Goal: Navigation & Orientation: Find specific page/section

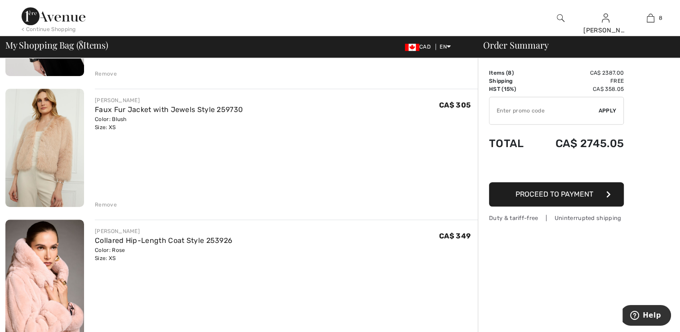
scroll to position [829, 0]
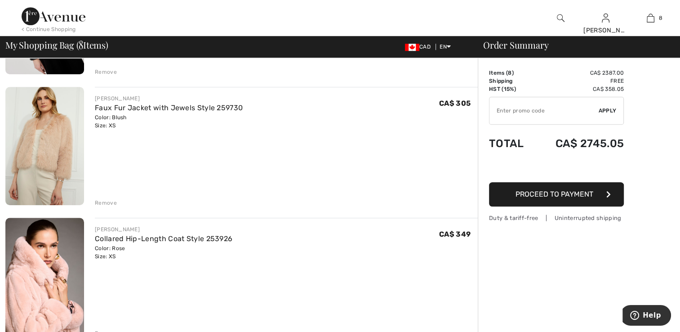
click at [56, 164] on img at bounding box center [44, 146] width 79 height 118
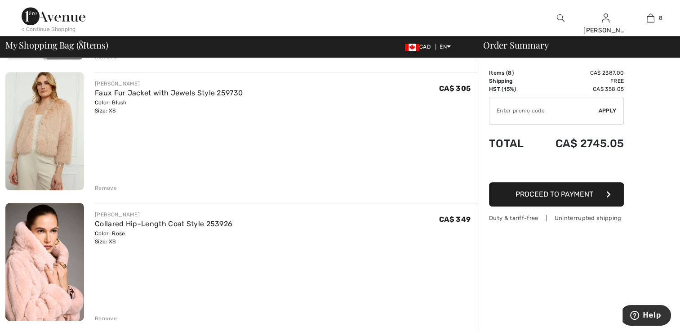
scroll to position [944, 0]
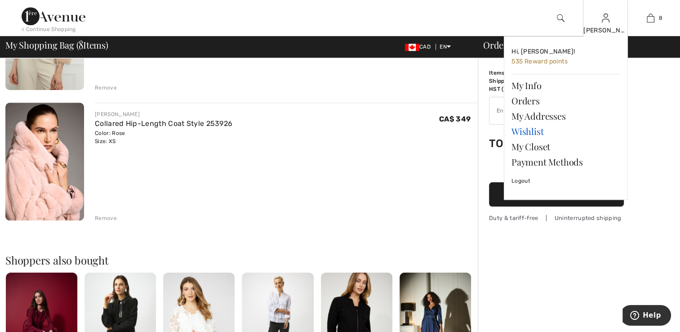
click at [516, 131] on link "Wishlist" at bounding box center [566, 131] width 109 height 15
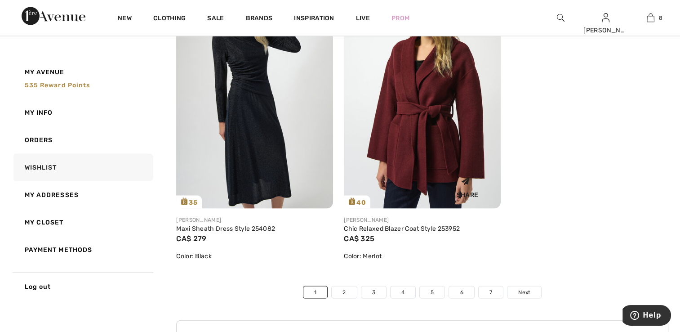
scroll to position [5304, 0]
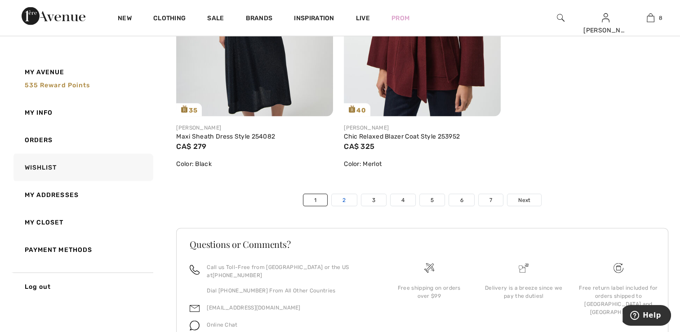
click at [343, 201] on link "2" at bounding box center [344, 200] width 25 height 12
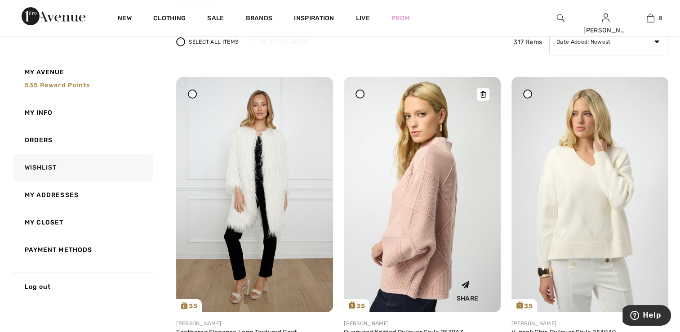
scroll to position [90, 0]
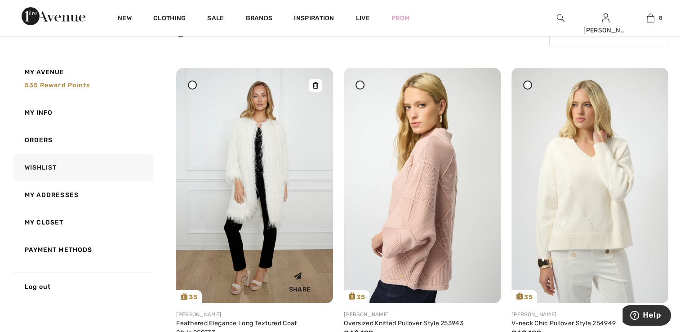
click at [268, 207] on img at bounding box center [254, 185] width 157 height 235
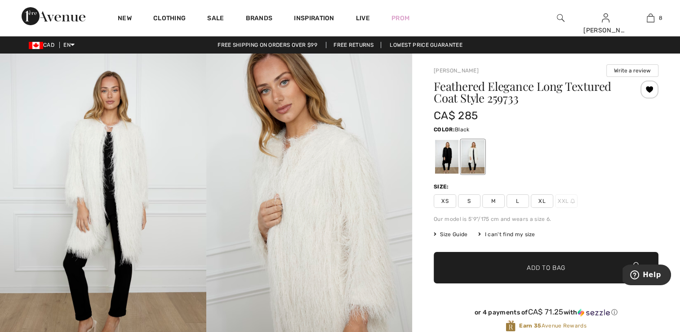
click at [443, 155] on div at bounding box center [446, 157] width 23 height 34
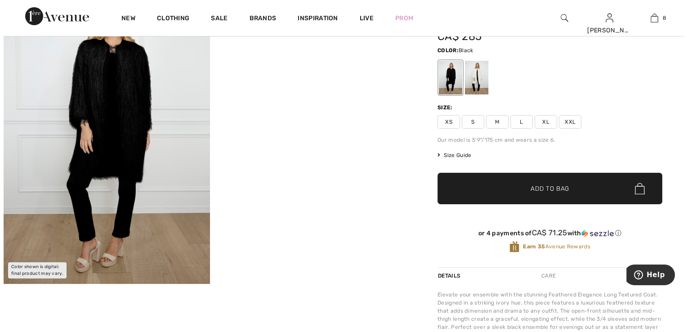
scroll to position [45, 0]
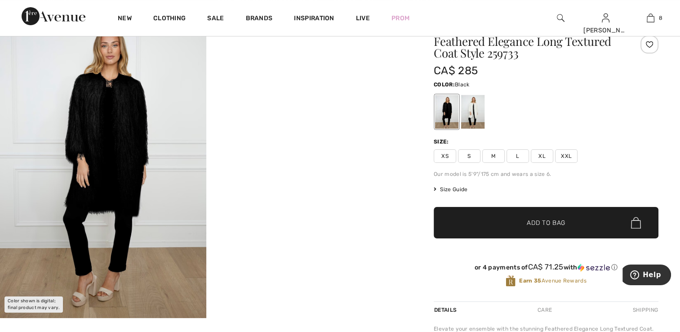
click at [119, 161] on img at bounding box center [103, 163] width 206 height 309
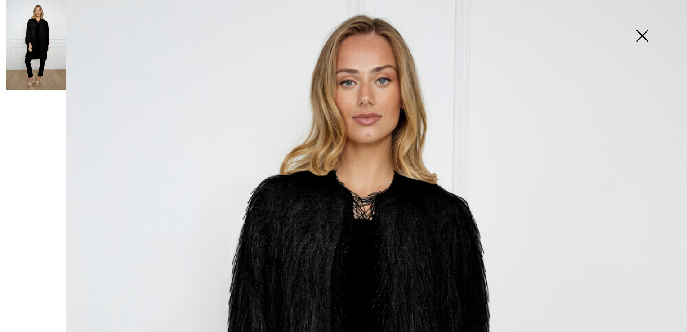
scroll to position [0, 0]
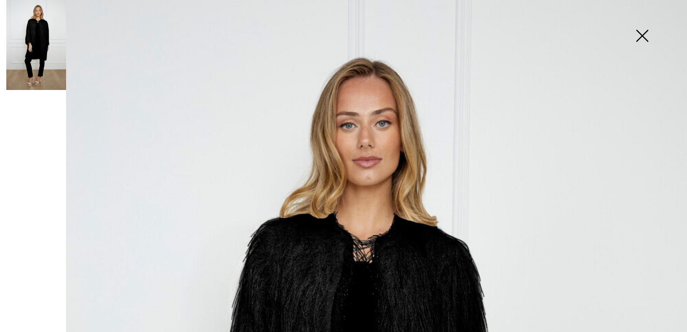
click at [49, 74] on img at bounding box center [36, 45] width 60 height 90
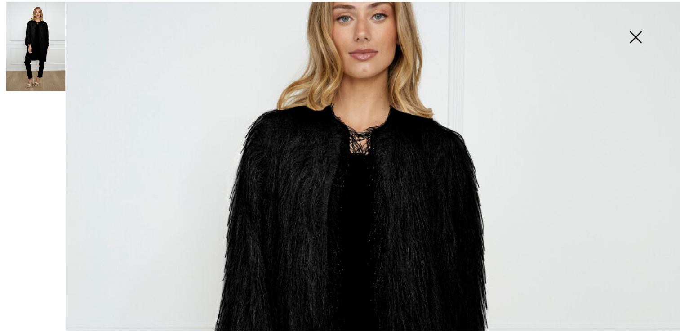
scroll to position [104, 0]
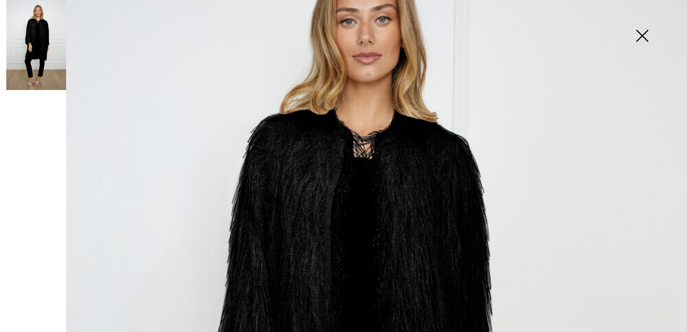
click at [640, 34] on img at bounding box center [641, 36] width 45 height 46
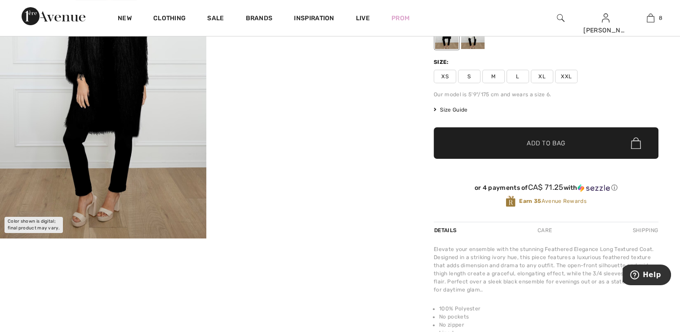
scroll to position [135, 0]
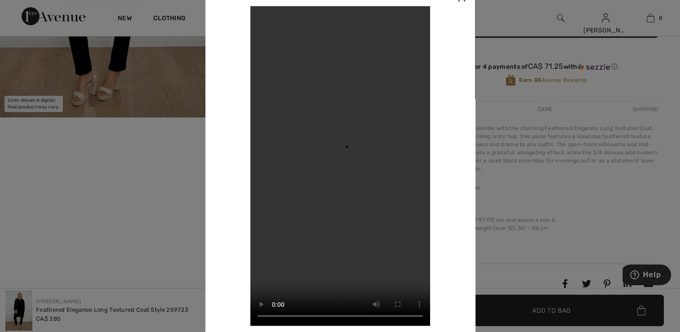
scroll to position [225, 0]
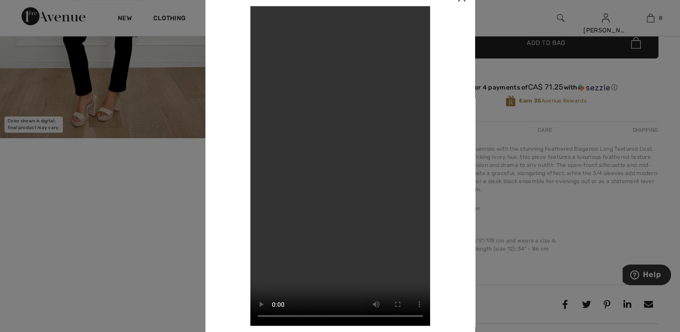
click at [521, 22] on div at bounding box center [340, 166] width 680 height 332
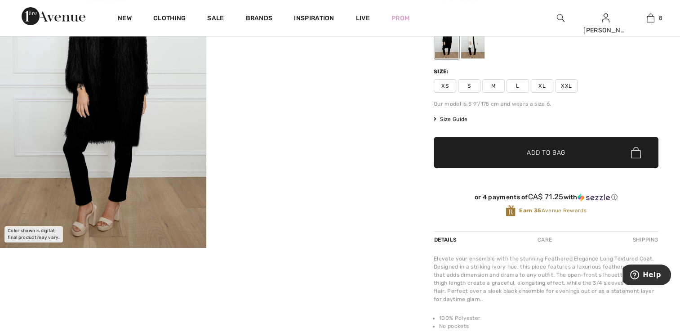
scroll to position [90, 0]
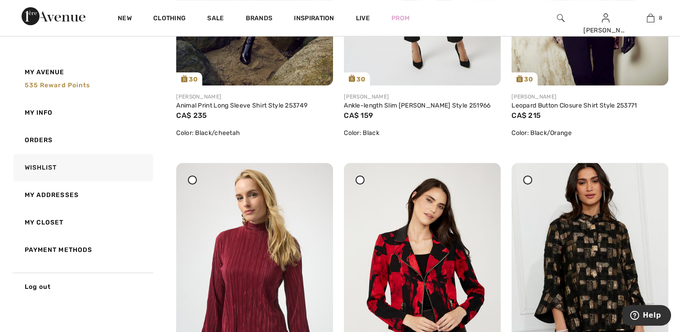
scroll to position [450, 0]
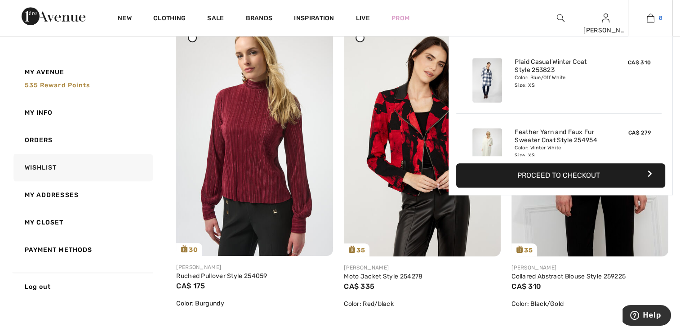
click at [647, 22] on img at bounding box center [651, 18] width 8 height 11
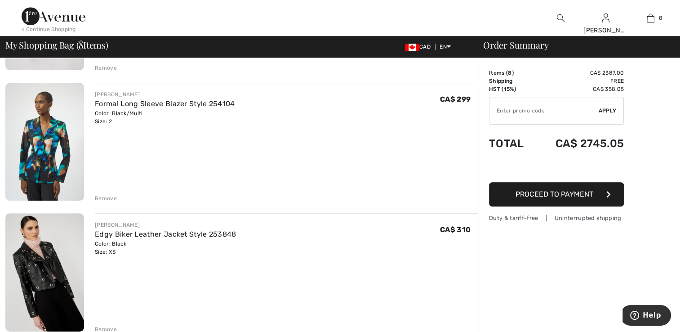
scroll to position [719, 0]
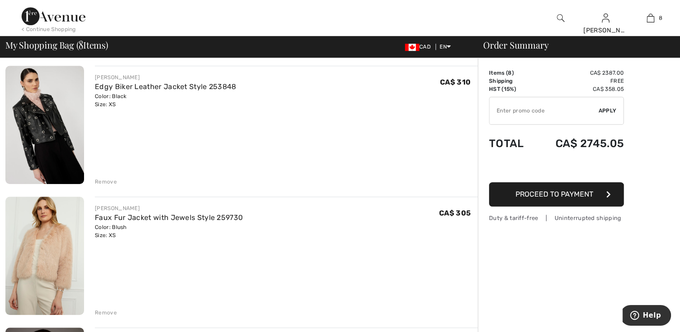
click at [40, 236] on img at bounding box center [44, 255] width 79 height 118
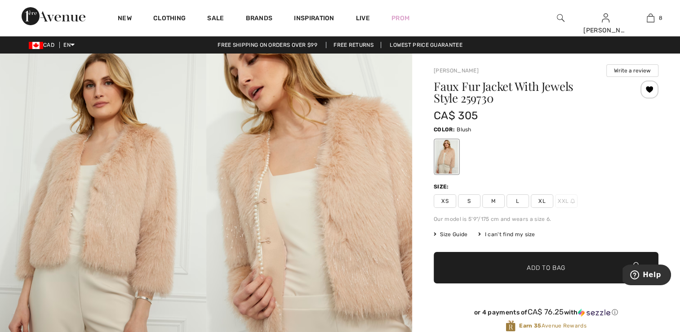
click at [128, 187] on img at bounding box center [103, 207] width 206 height 309
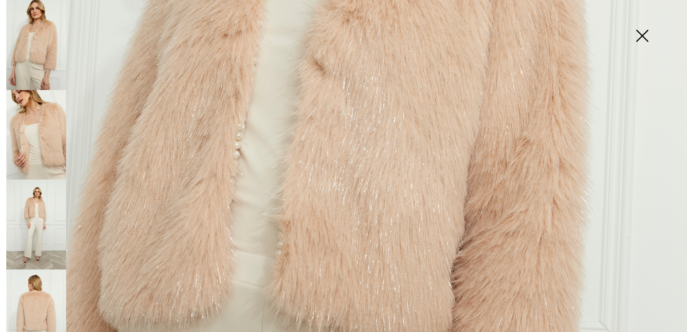
scroll to position [450, 0]
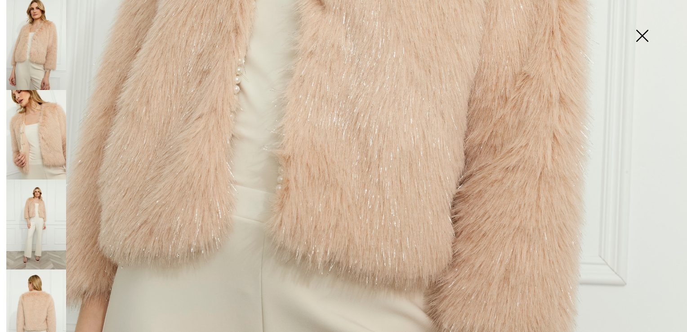
click at [37, 129] on img at bounding box center [36, 135] width 60 height 90
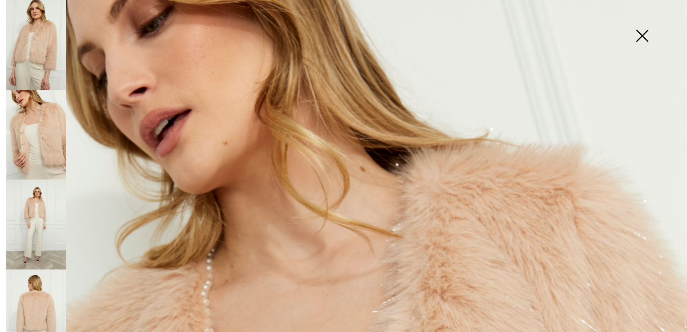
scroll to position [0, 0]
click at [56, 306] on img at bounding box center [36, 314] width 60 height 90
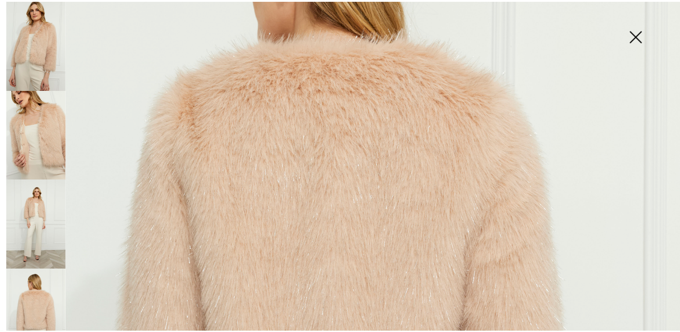
scroll to position [180, 0]
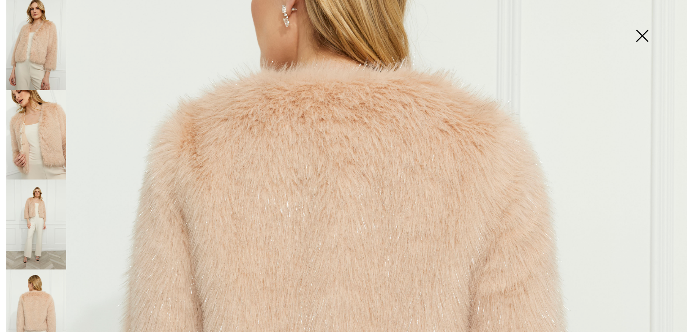
click at [51, 142] on img at bounding box center [36, 135] width 60 height 90
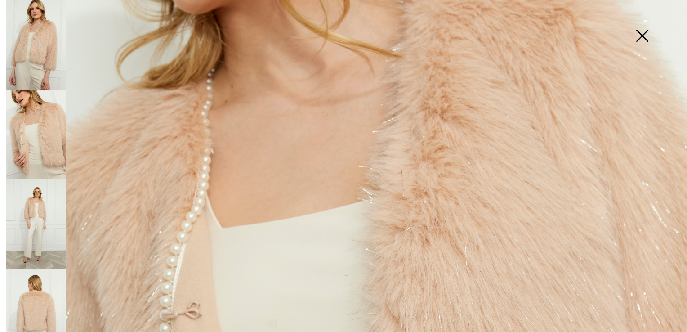
click at [639, 28] on img at bounding box center [641, 36] width 45 height 46
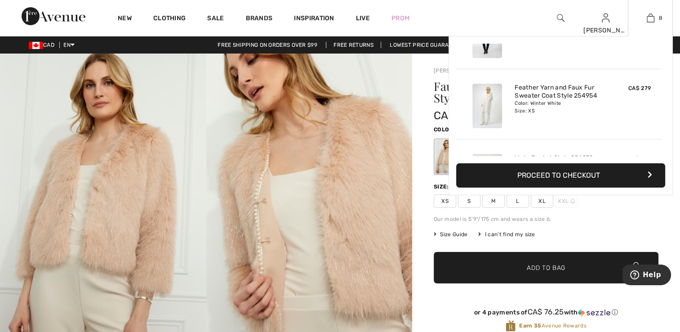
scroll to position [45, 0]
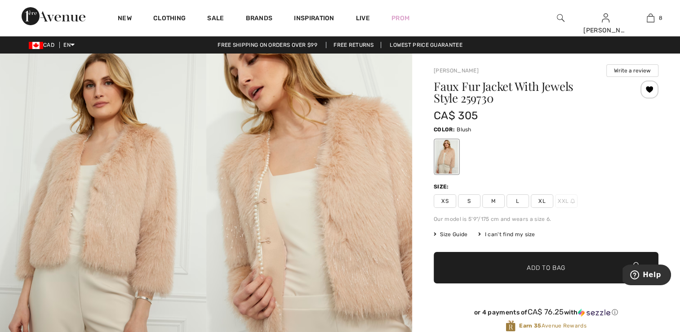
click at [425, 194] on div "Frank Lyman Write a review Faux Fur Jacket With Jewels Style 259730 CA$ 305 Col…" at bounding box center [546, 316] width 268 height 526
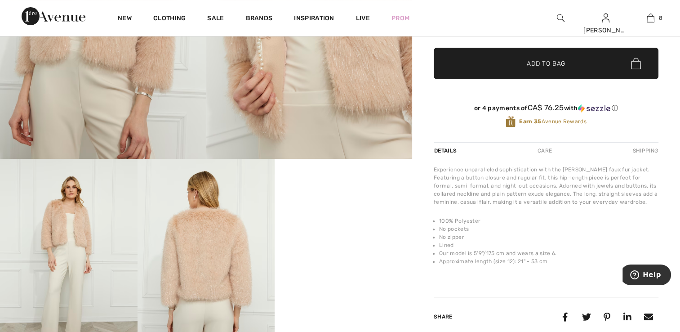
scroll to position [225, 0]
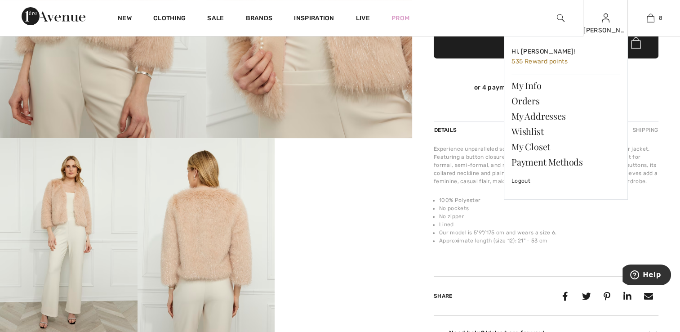
click at [604, 22] on img at bounding box center [606, 18] width 8 height 11
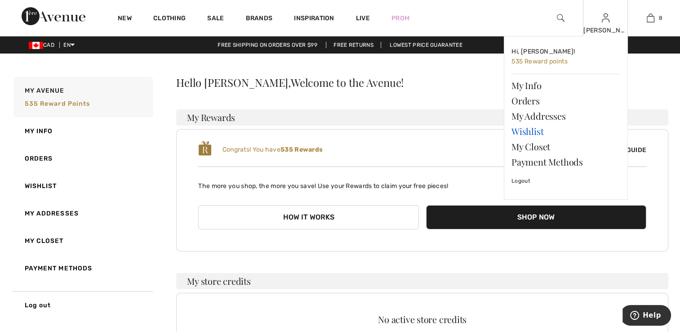
click at [527, 132] on link "Wishlist" at bounding box center [566, 131] width 109 height 15
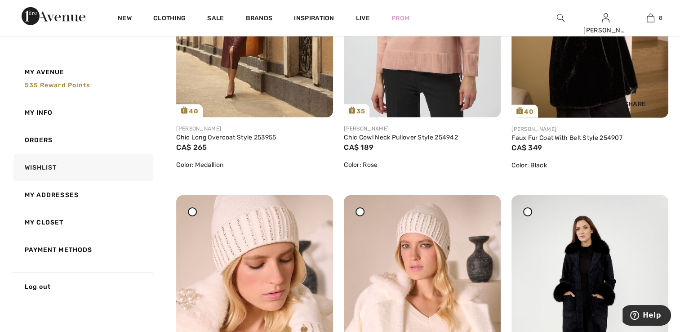
scroll to position [2742, 0]
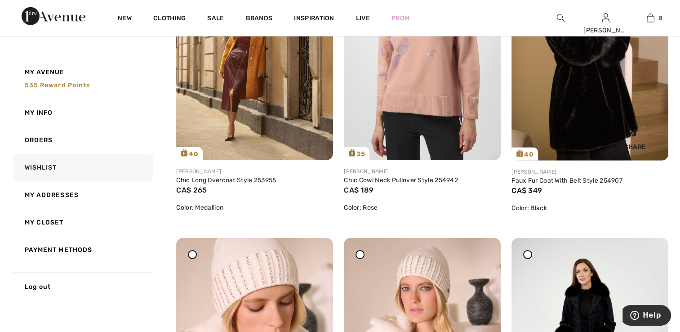
click at [549, 83] on img at bounding box center [590, 42] width 157 height 235
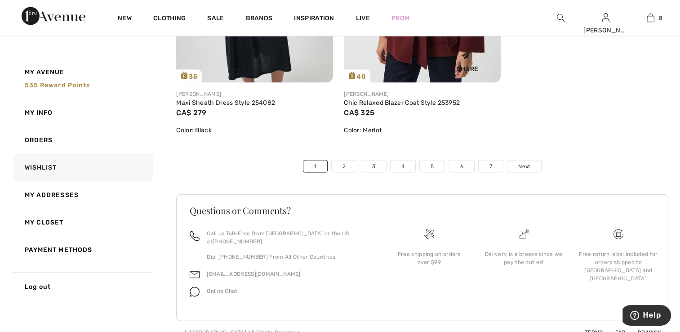
scroll to position [5340, 0]
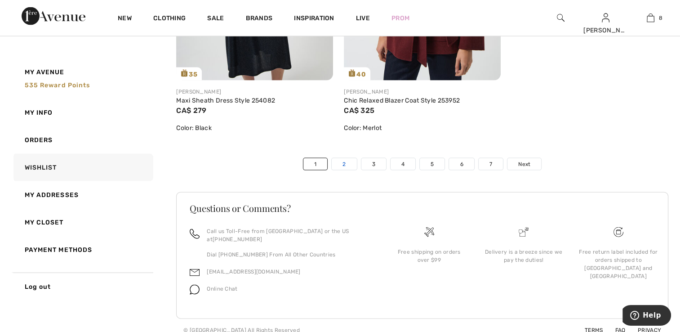
click at [344, 165] on link "2" at bounding box center [344, 164] width 25 height 12
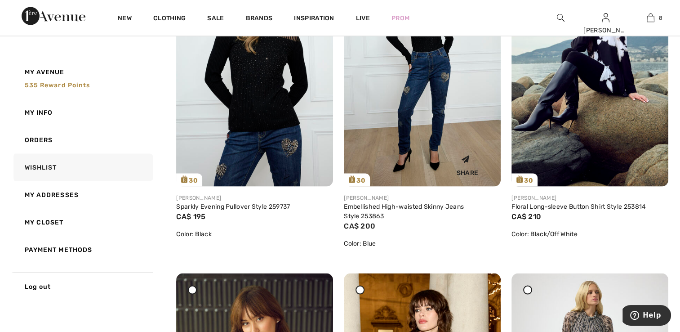
scroll to position [1798, 0]
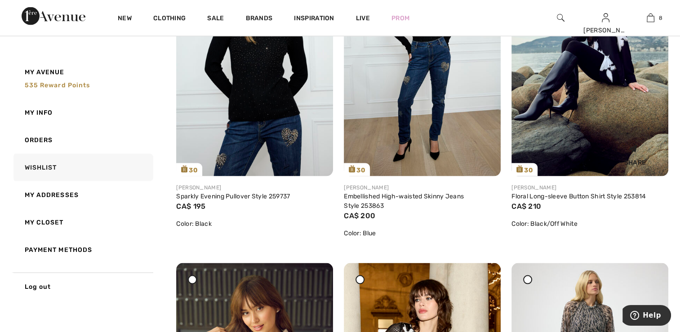
click at [600, 114] on img at bounding box center [590, 58] width 157 height 235
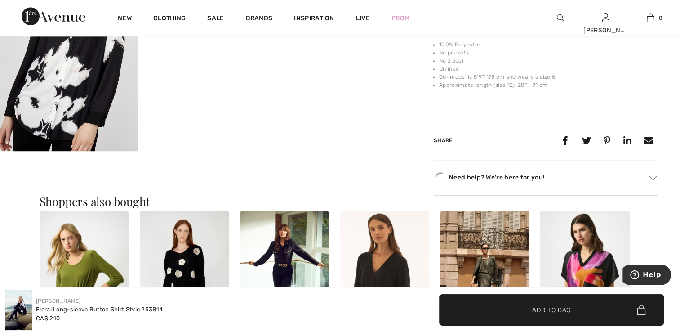
scroll to position [629, 0]
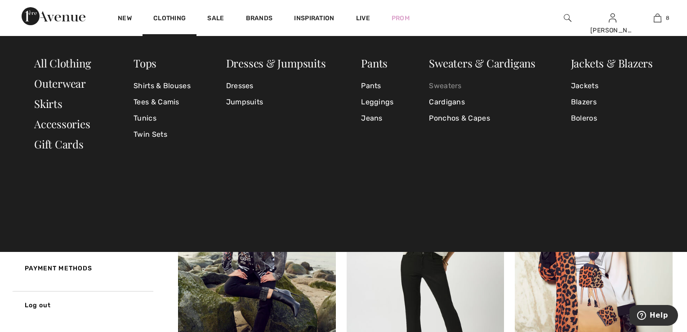
checkbox input "true"
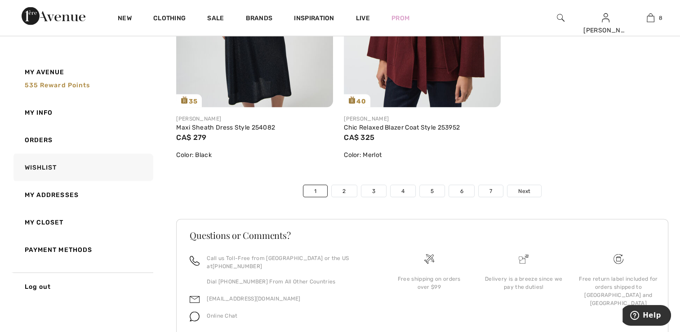
scroll to position [5340, 0]
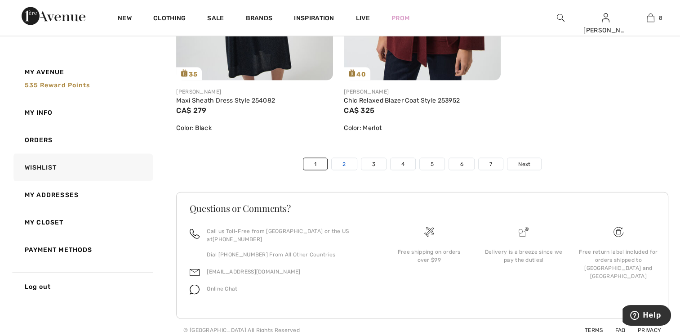
click at [344, 164] on link "2" at bounding box center [344, 164] width 25 height 12
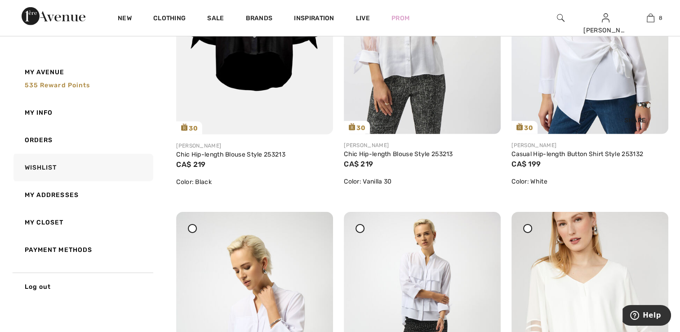
scroll to position [2832, 0]
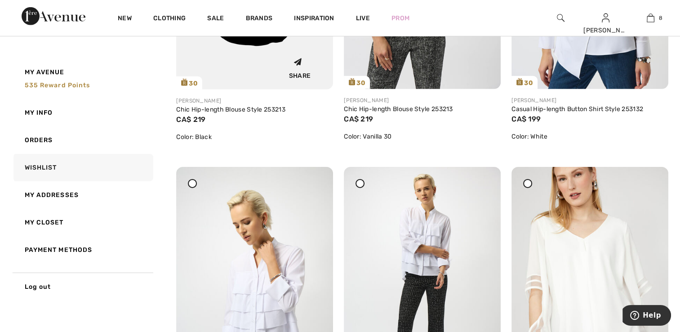
click at [261, 83] on div "Share" at bounding box center [254, 67] width 143 height 32
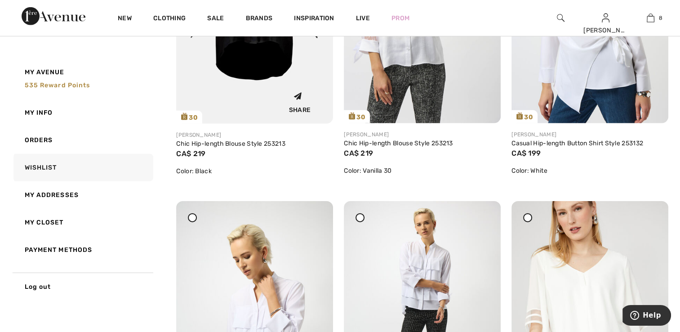
scroll to position [2742, 0]
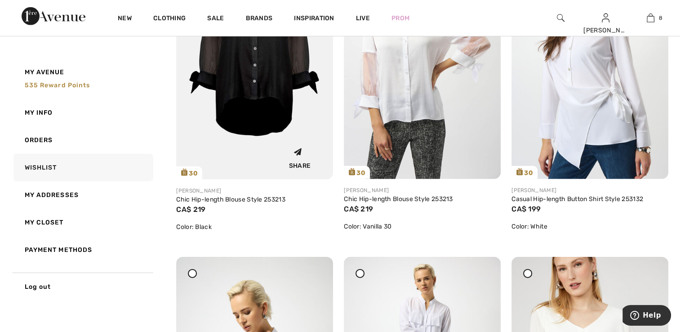
click at [258, 111] on img at bounding box center [254, 61] width 157 height 235
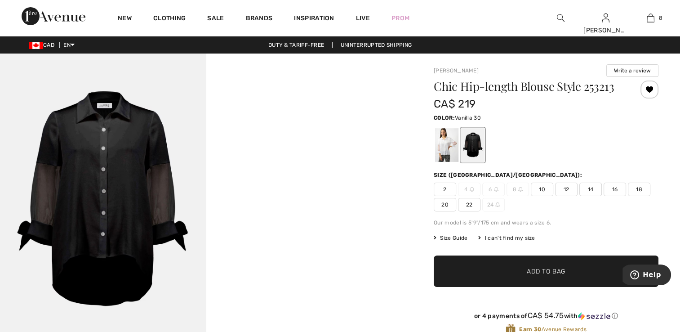
click at [447, 148] on div at bounding box center [446, 145] width 23 height 34
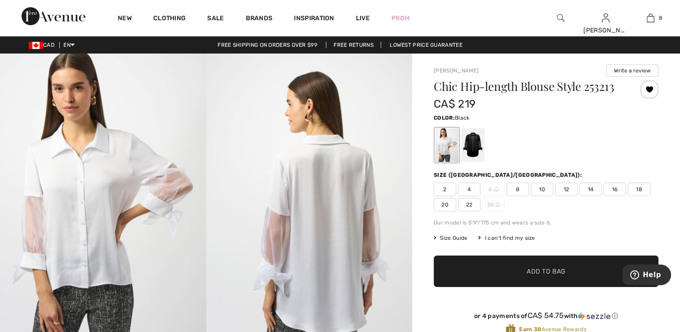
click at [474, 154] on div at bounding box center [472, 145] width 23 height 34
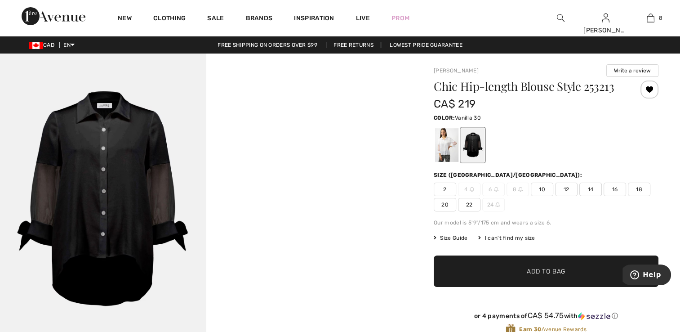
click at [444, 151] on div at bounding box center [446, 145] width 23 height 34
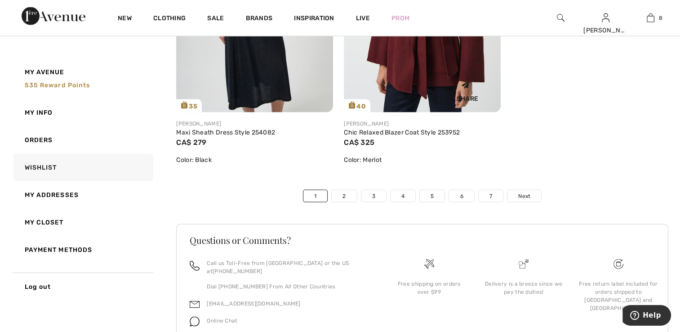
scroll to position [5340, 0]
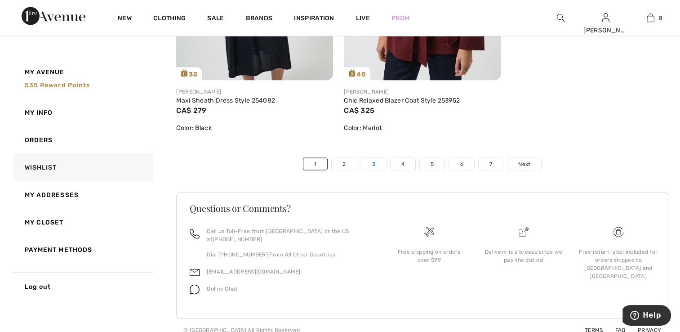
click at [372, 162] on link "3" at bounding box center [373, 164] width 25 height 12
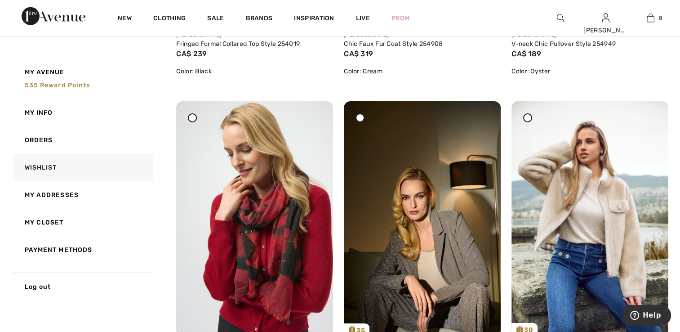
scroll to position [2967, 0]
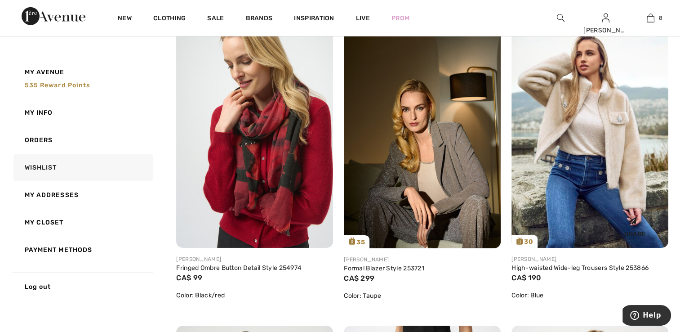
click at [610, 172] on img at bounding box center [590, 130] width 157 height 235
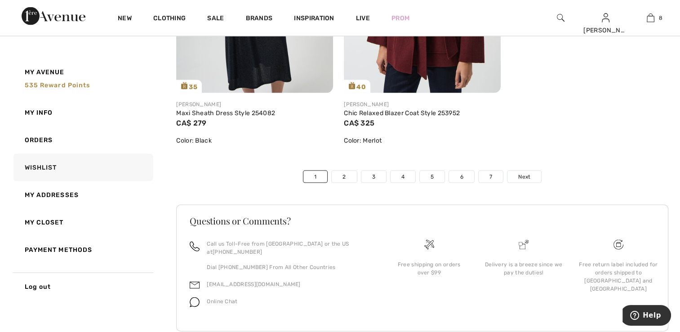
scroll to position [5340, 0]
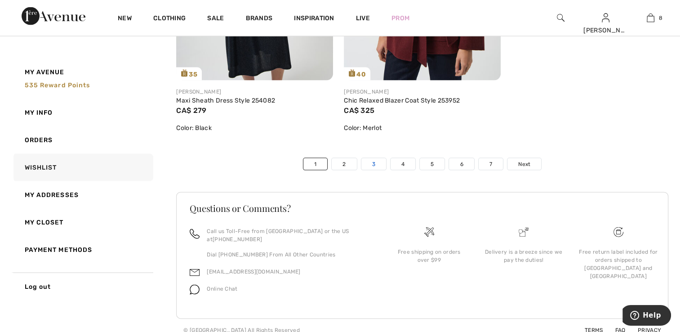
click at [371, 169] on link "3" at bounding box center [373, 164] width 25 height 12
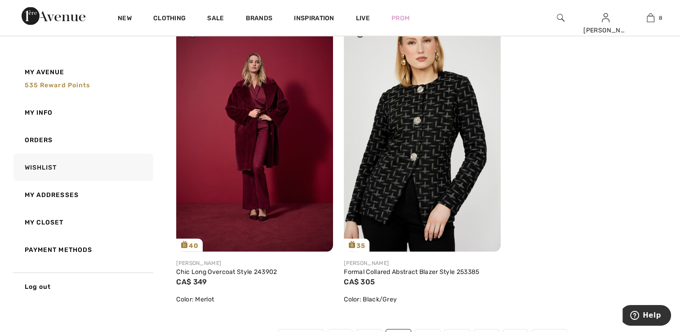
scroll to position [5331, 0]
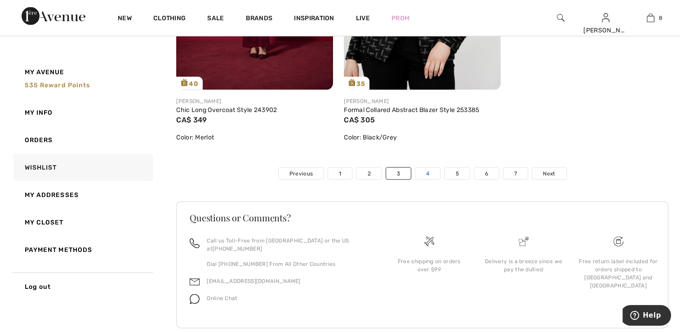
click at [432, 168] on link "4" at bounding box center [427, 174] width 25 height 12
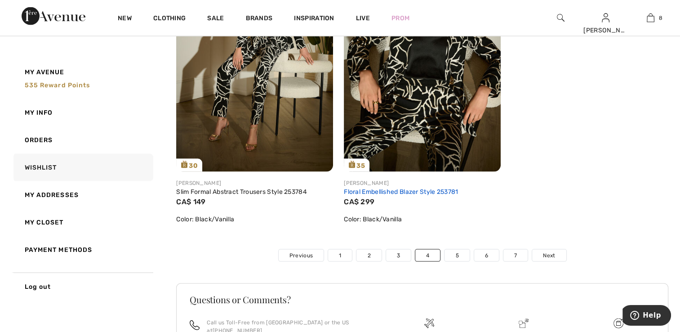
scroll to position [5323, 0]
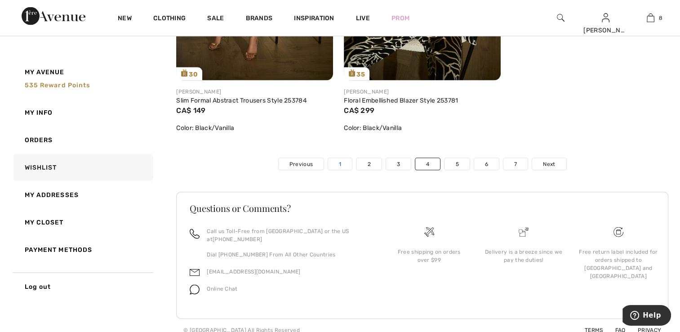
click at [344, 165] on link "1" at bounding box center [340, 164] width 24 height 12
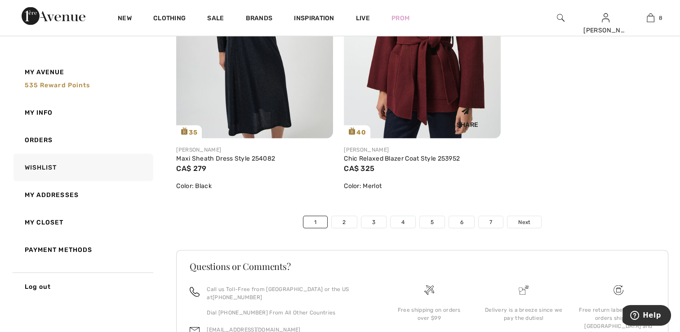
scroll to position [5340, 0]
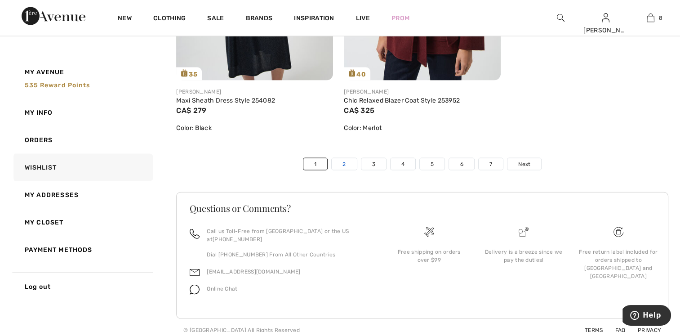
click at [344, 161] on link "2" at bounding box center [344, 164] width 25 height 12
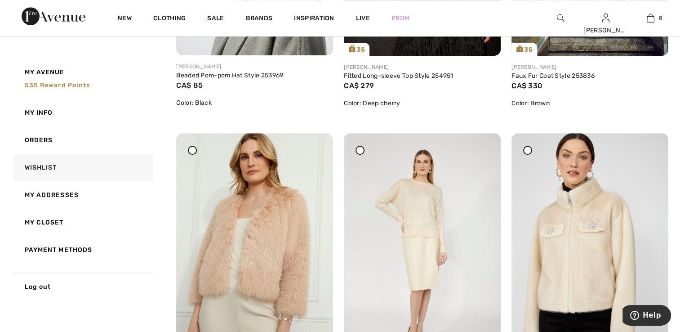
scroll to position [4225, 0]
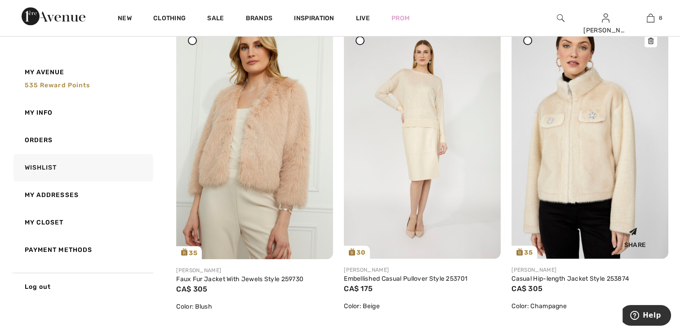
click at [590, 217] on img at bounding box center [590, 140] width 157 height 235
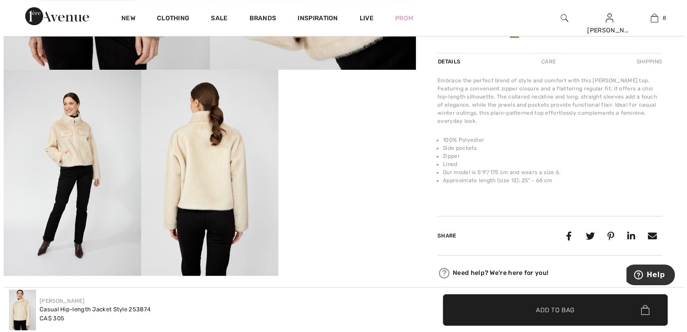
scroll to position [315, 0]
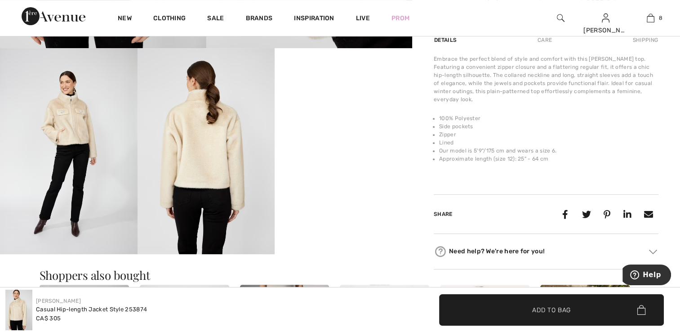
click at [81, 208] on img at bounding box center [69, 151] width 138 height 206
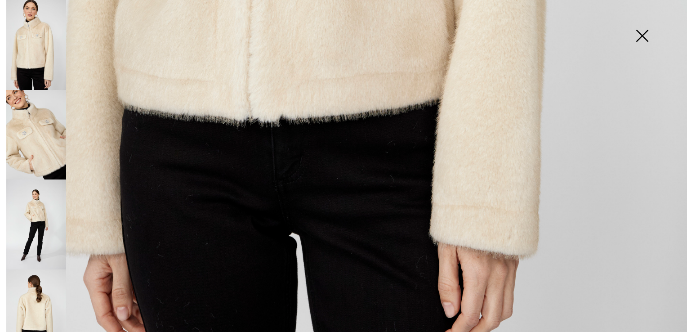
scroll to position [688, 0]
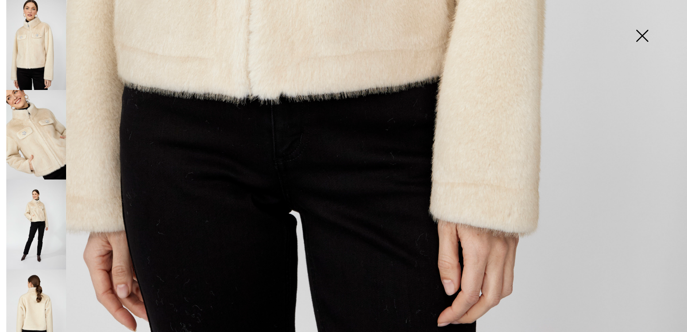
click at [46, 194] on img at bounding box center [36, 224] width 60 height 90
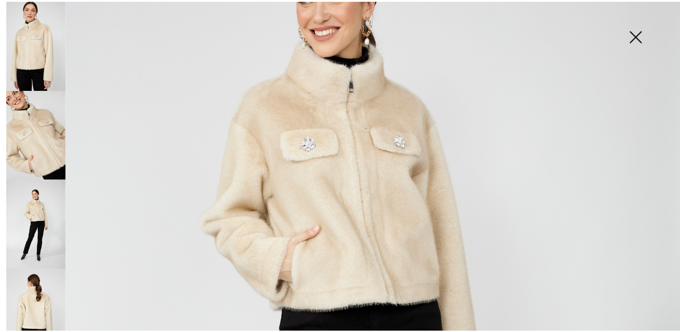
scroll to position [148, 0]
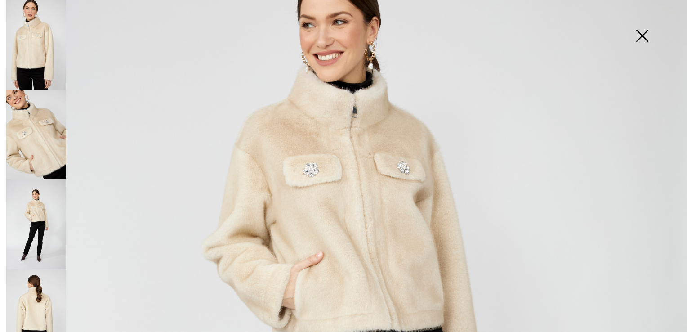
click at [638, 31] on img at bounding box center [641, 36] width 45 height 46
